Goal: Task Accomplishment & Management: Manage account settings

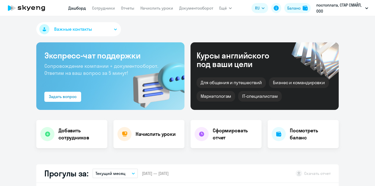
select select "30"
click at [151, 137] on h4 "Начислить уроки" at bounding box center [156, 134] width 40 height 7
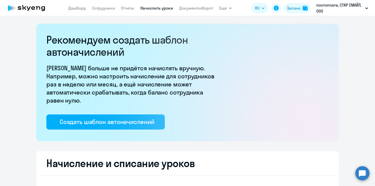
select select "10"
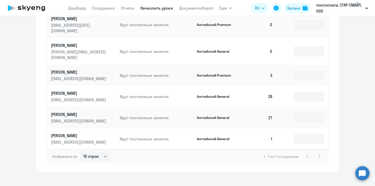
scroll to position [276, 0]
click at [67, 48] on link "[PERSON_NAME] [PERSON_NAME][EMAIL_ADDRESS][DOMAIN_NAME]" at bounding box center [83, 51] width 65 height 18
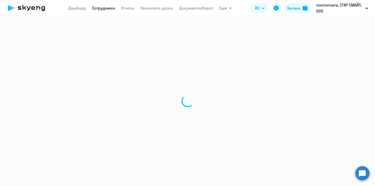
select select "english"
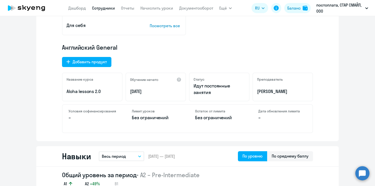
scroll to position [76, 0]
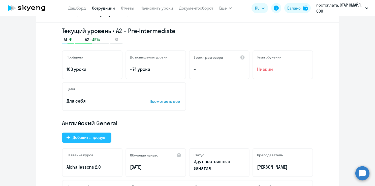
click at [94, 138] on div "Добавить продукт" at bounding box center [90, 137] width 34 height 6
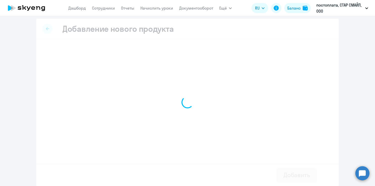
select select "english_adult_not_native_speaker_talks_15min"
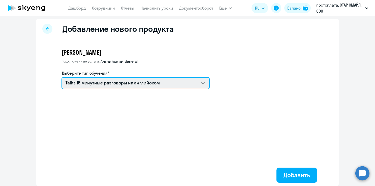
click at [151, 83] on select "Talks 15 минутные разговоры на английском Премиум английский с русскоговорящим …" at bounding box center [136, 83] width 148 height 12
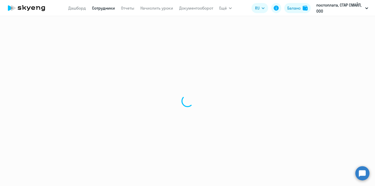
select select "english"
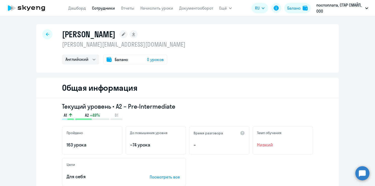
click at [151, 60] on span "0 уроков" at bounding box center [155, 59] width 17 height 6
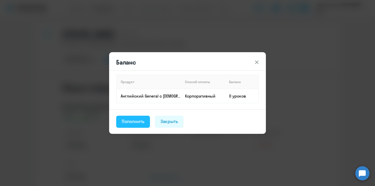
click at [142, 122] on div "Пополнить" at bounding box center [133, 121] width 23 height 7
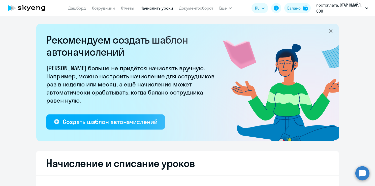
select select "10"
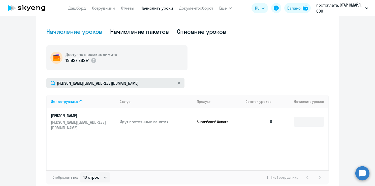
scroll to position [177, 0]
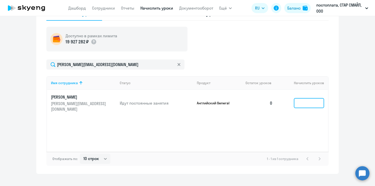
click at [295, 100] on input at bounding box center [309, 103] width 30 height 10
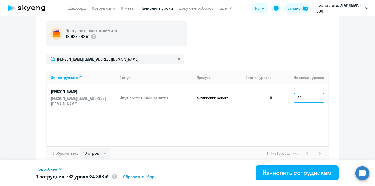
scroll to position [185, 0]
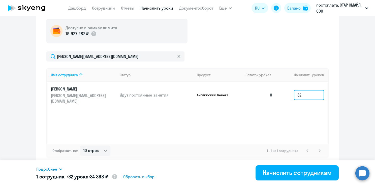
type input "32"
drag, startPoint x: 95, startPoint y: 176, endPoint x: 110, endPoint y: 177, distance: 15.1
click at [110, 177] on h5 "1 сотрудник • 32 урока • 34 368 ₽" at bounding box center [76, 177] width 81 height 8
drag, startPoint x: 110, startPoint y: 177, endPoint x: 102, endPoint y: 177, distance: 8.3
copy h5 "34 368"
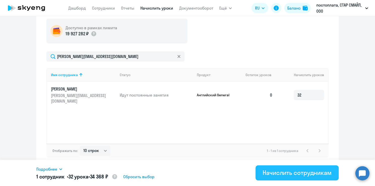
click at [306, 173] on div "Начислить сотрудникам" at bounding box center [297, 173] width 69 height 8
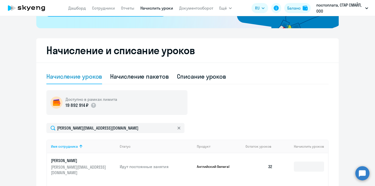
scroll to position [109, 0]
